Goal: Information Seeking & Learning: Learn about a topic

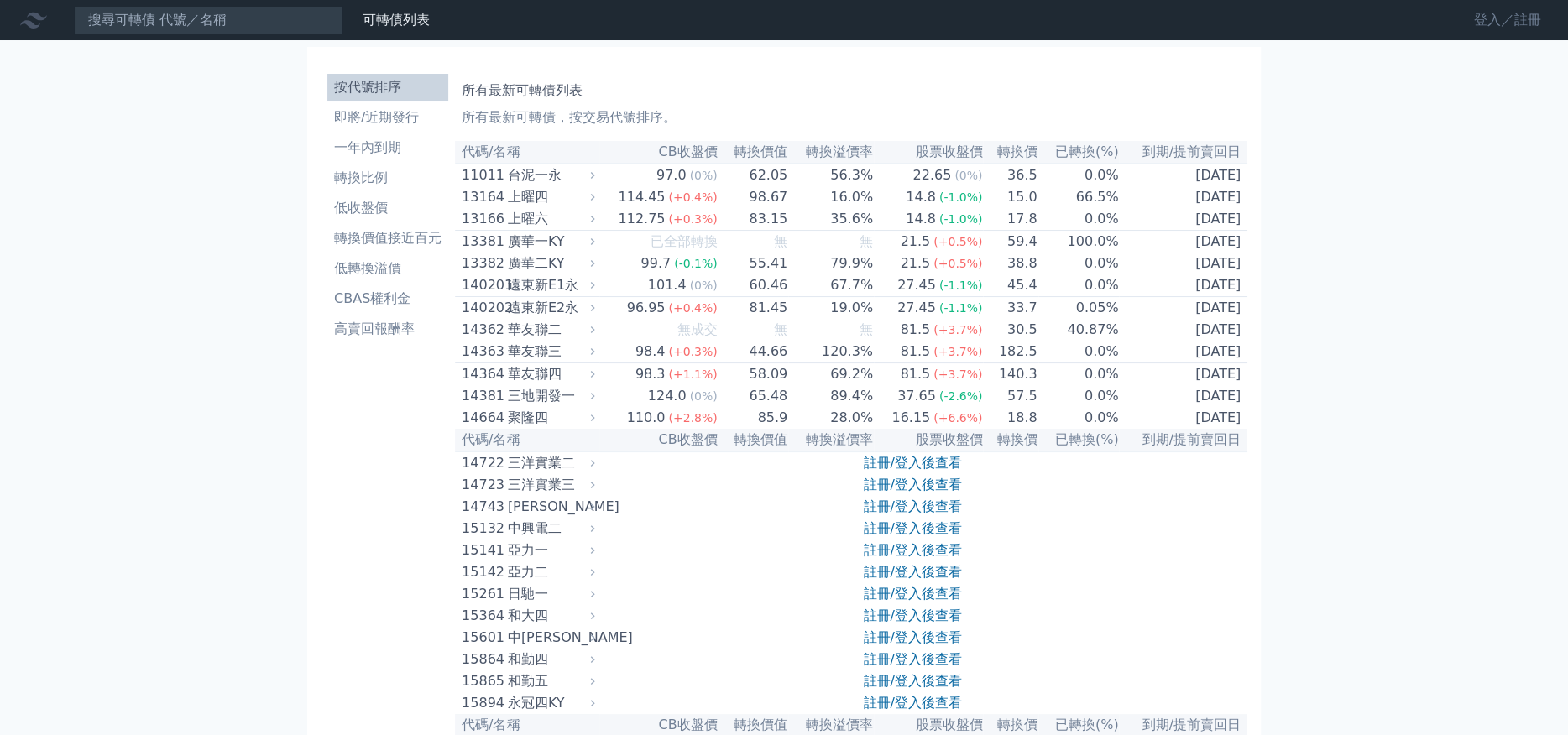
click at [1481, 19] on link "登入／註冊" at bounding box center [1507, 20] width 94 height 27
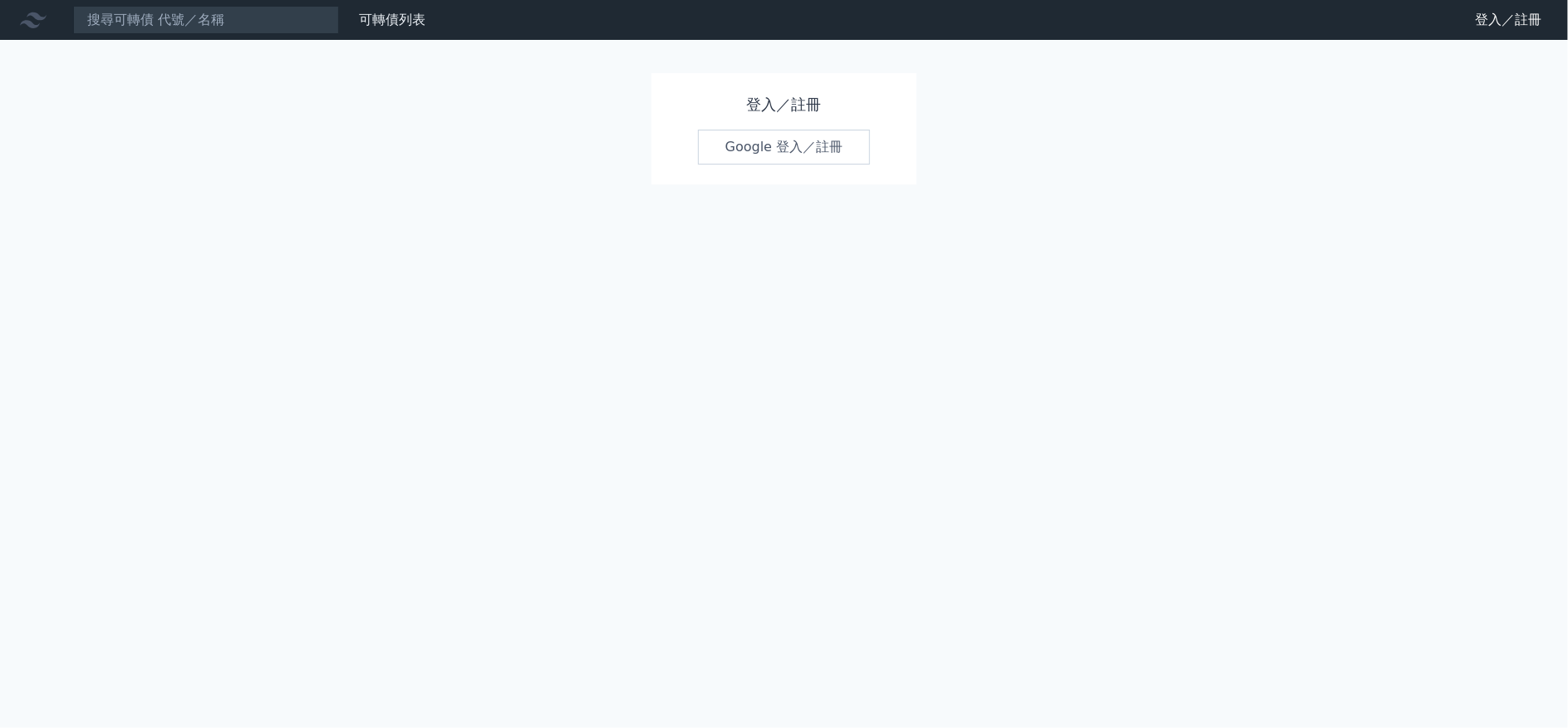
click at [837, 147] on link "Google 登入／註冊" at bounding box center [785, 147] width 173 height 35
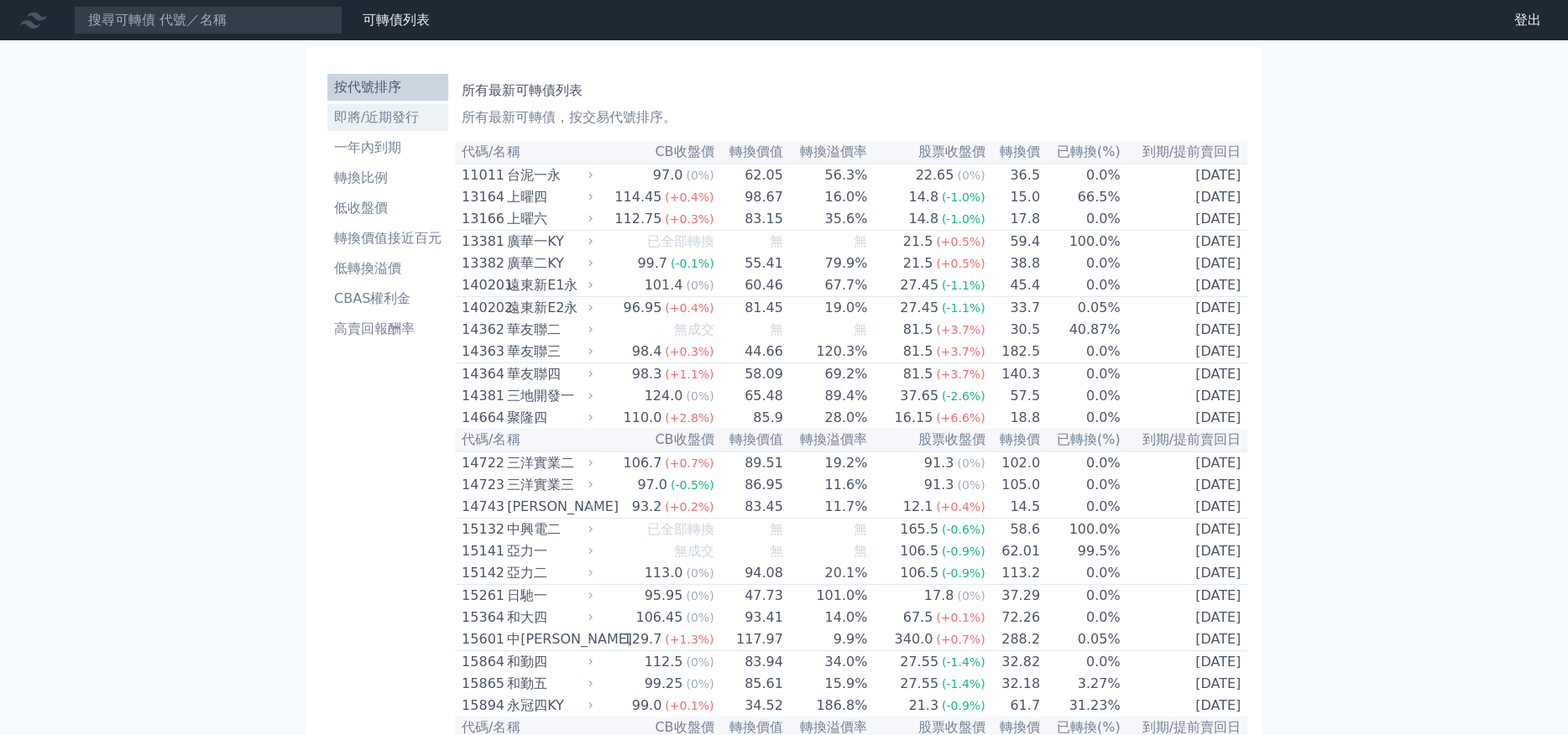
click at [378, 115] on li "即將/近期發行" at bounding box center [388, 117] width 121 height 20
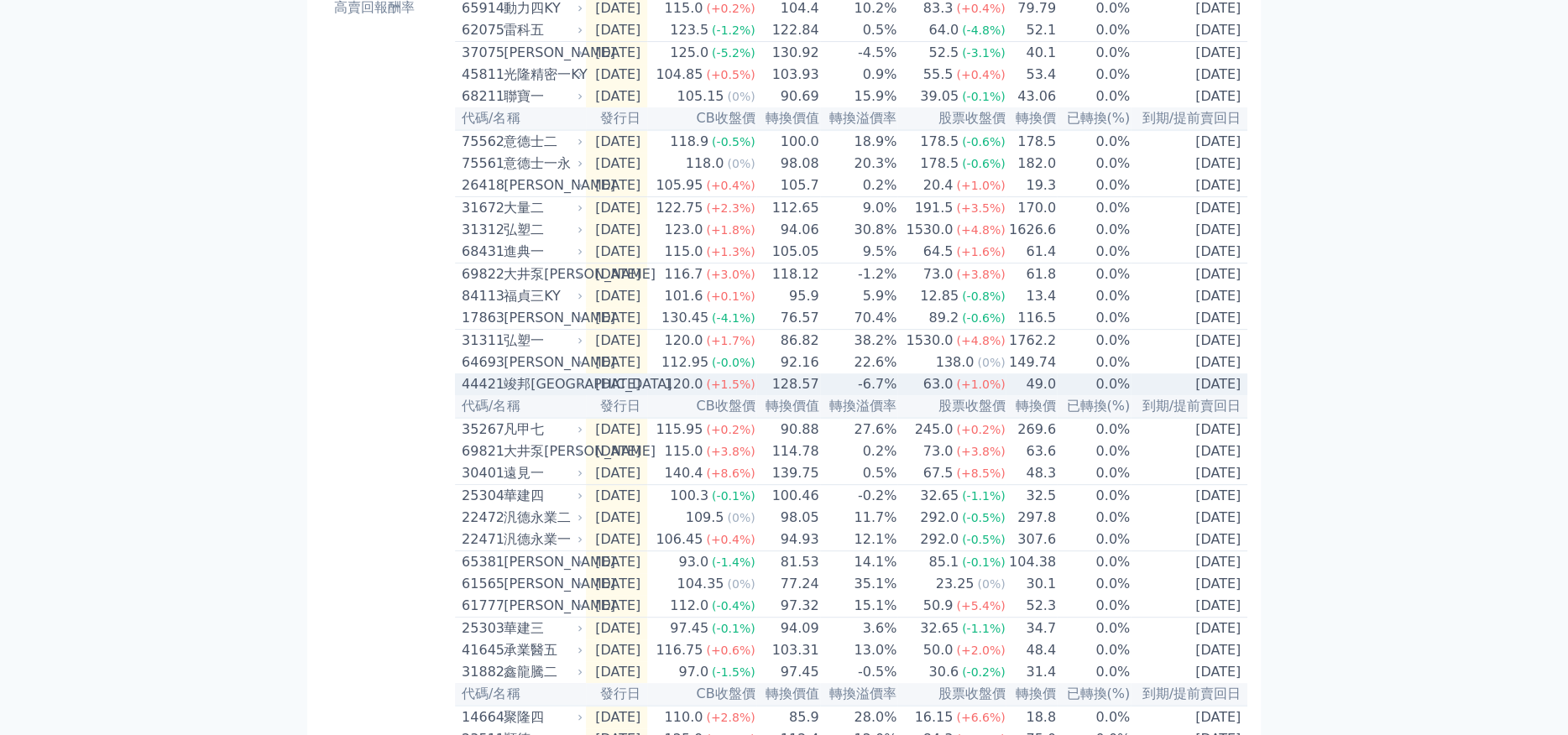
scroll to position [447, 0]
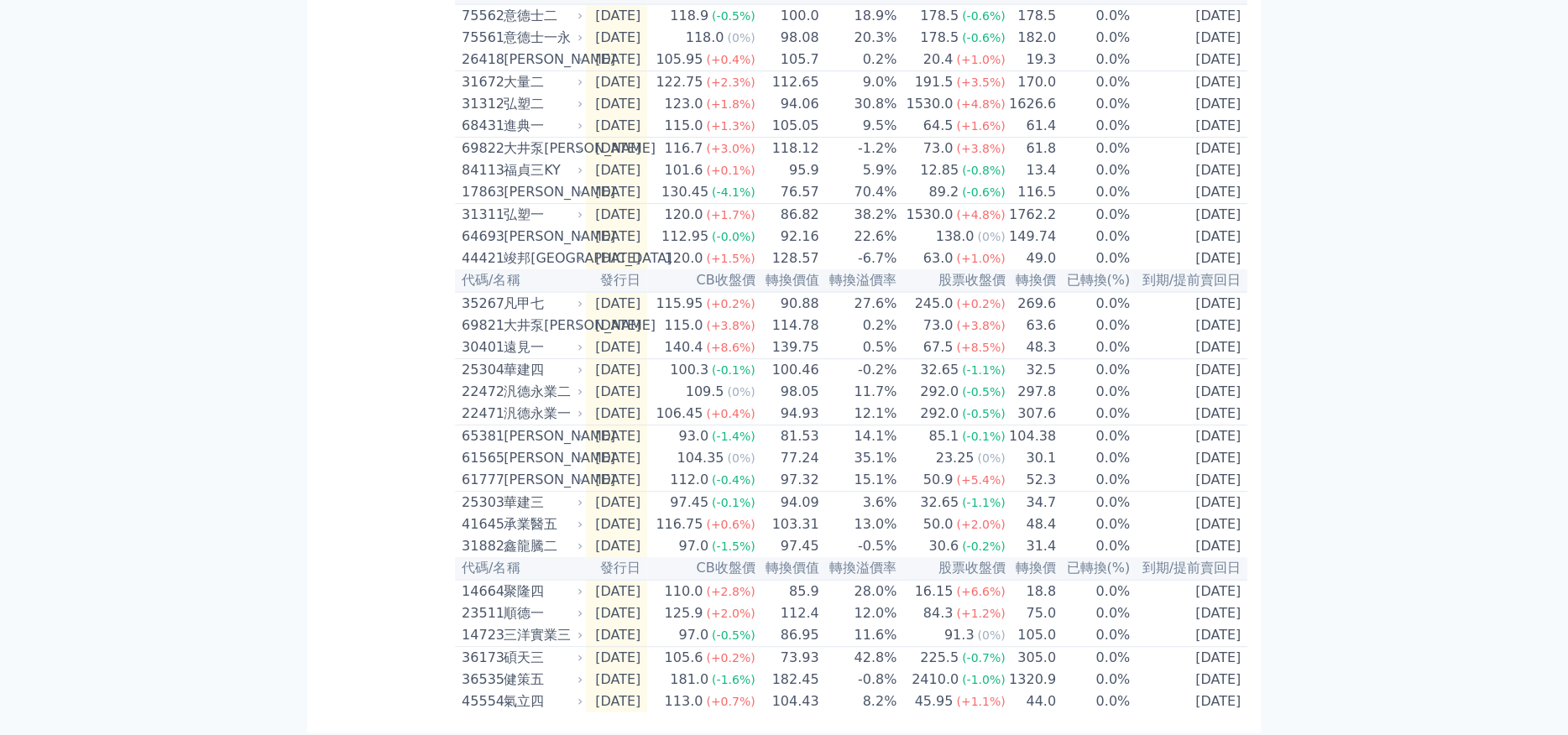
click at [1399, 276] on div "可轉債列表 財務數據 可轉債列表 財務數據 登出 登出 按代號排序 即將/近期發行 一年內到期 轉換比例 低收盤價 轉換價值接近百元 低轉換溢價" at bounding box center [784, 146] width 1568 height 1186
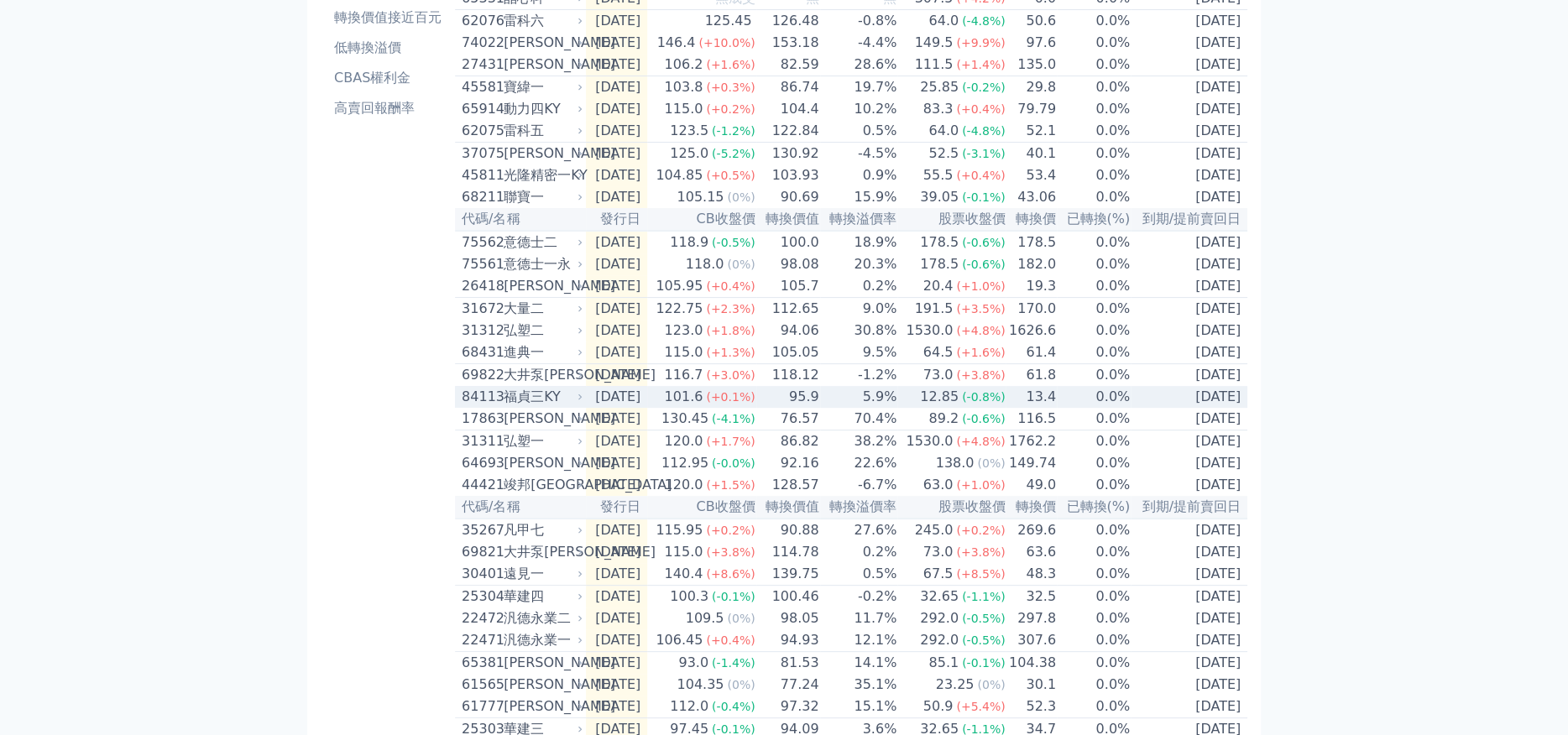
scroll to position [223, 0]
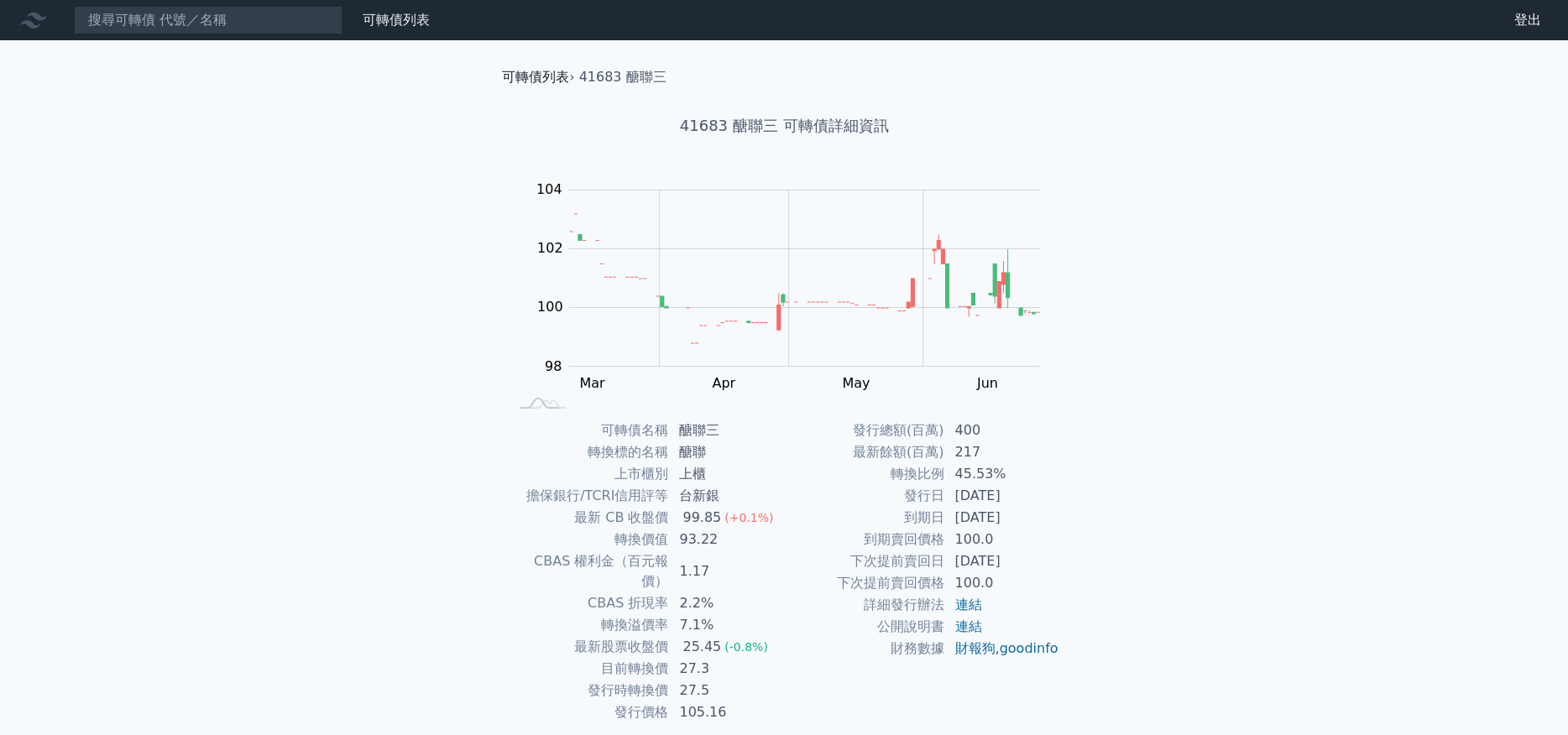
click at [530, 72] on link "可轉債列表" at bounding box center [536, 76] width 67 height 16
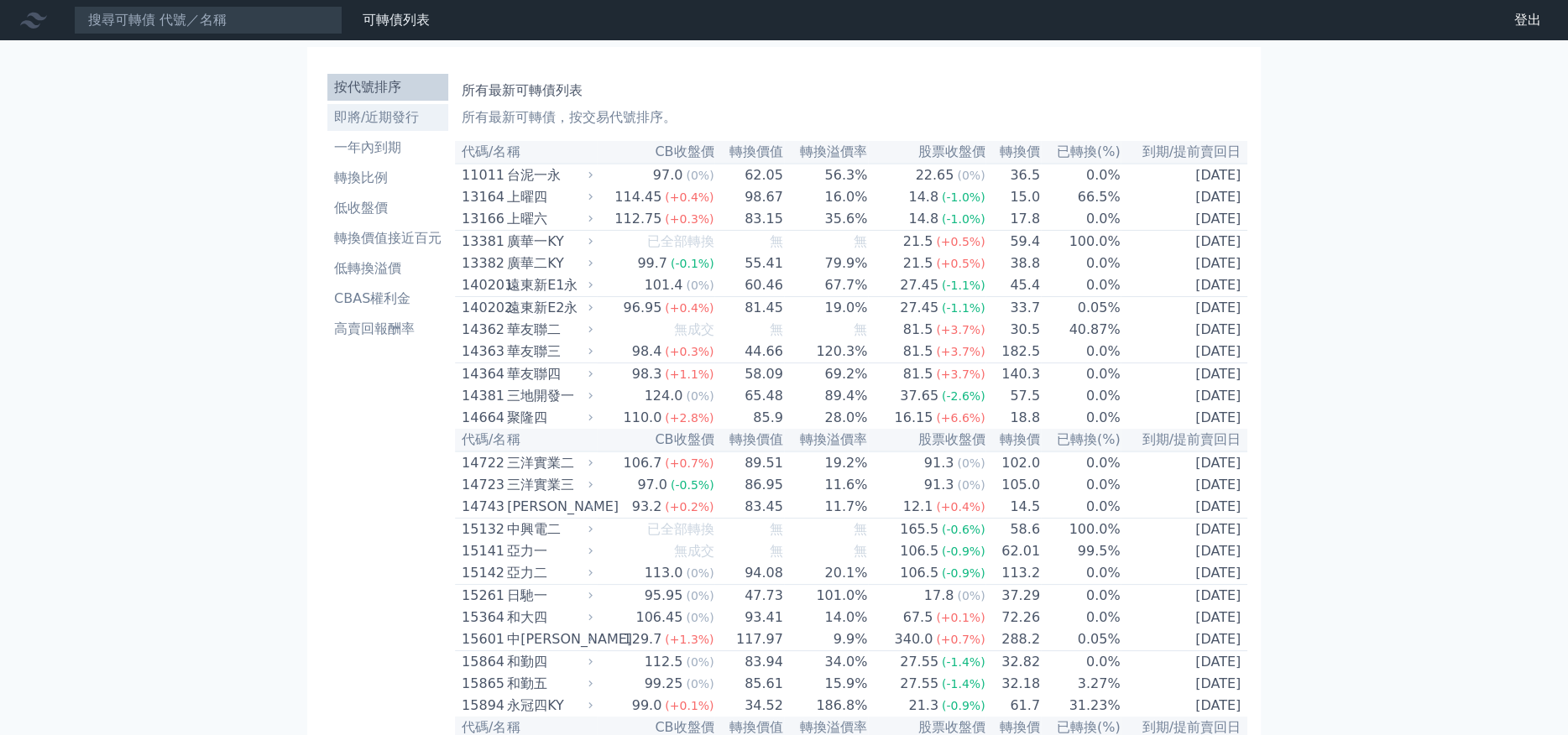
click at [380, 120] on li "即將/近期發行" at bounding box center [388, 117] width 121 height 20
